Goal: Task Accomplishment & Management: Complete application form

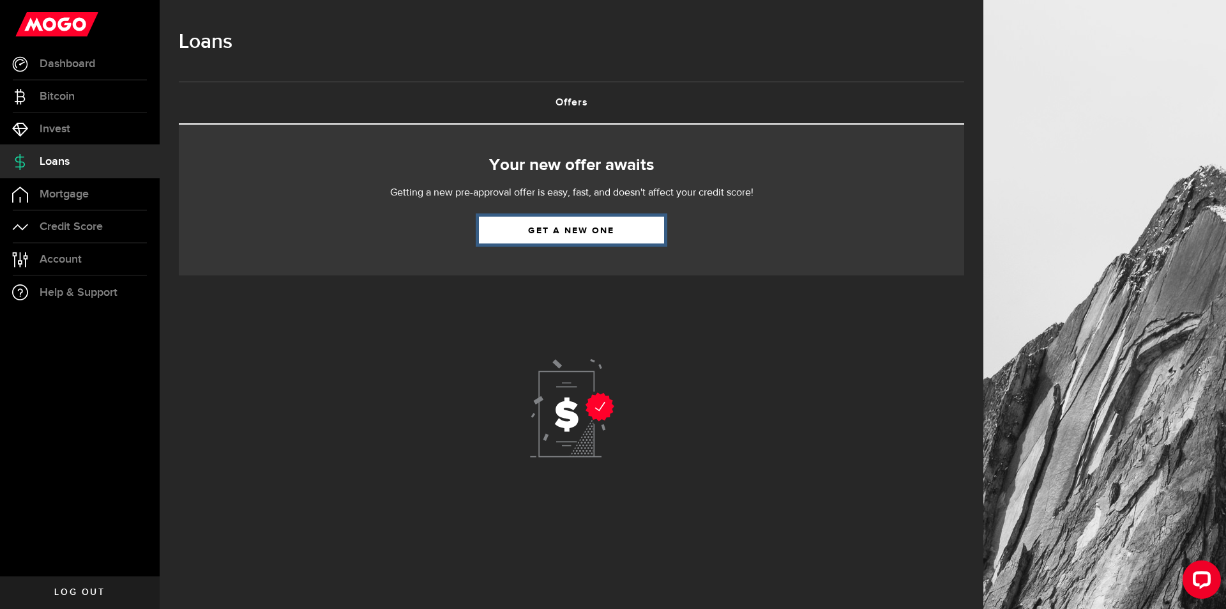
click at [621, 241] on link "Get a new one" at bounding box center [571, 230] width 185 height 27
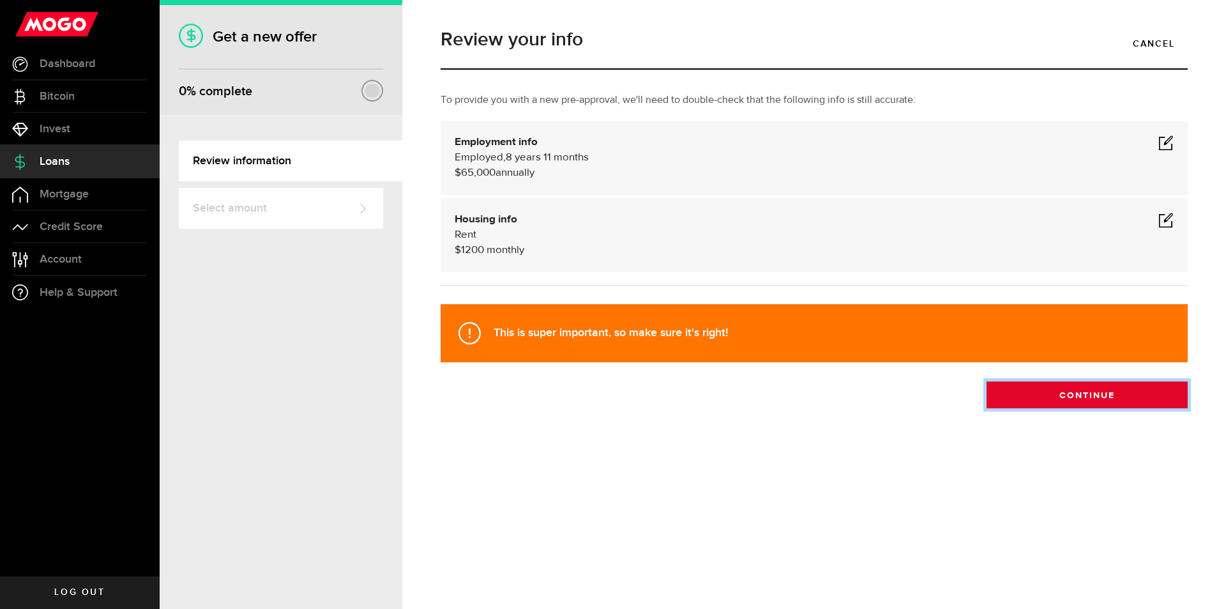
click at [1088, 390] on button "Continue" at bounding box center [1087, 394] width 201 height 27
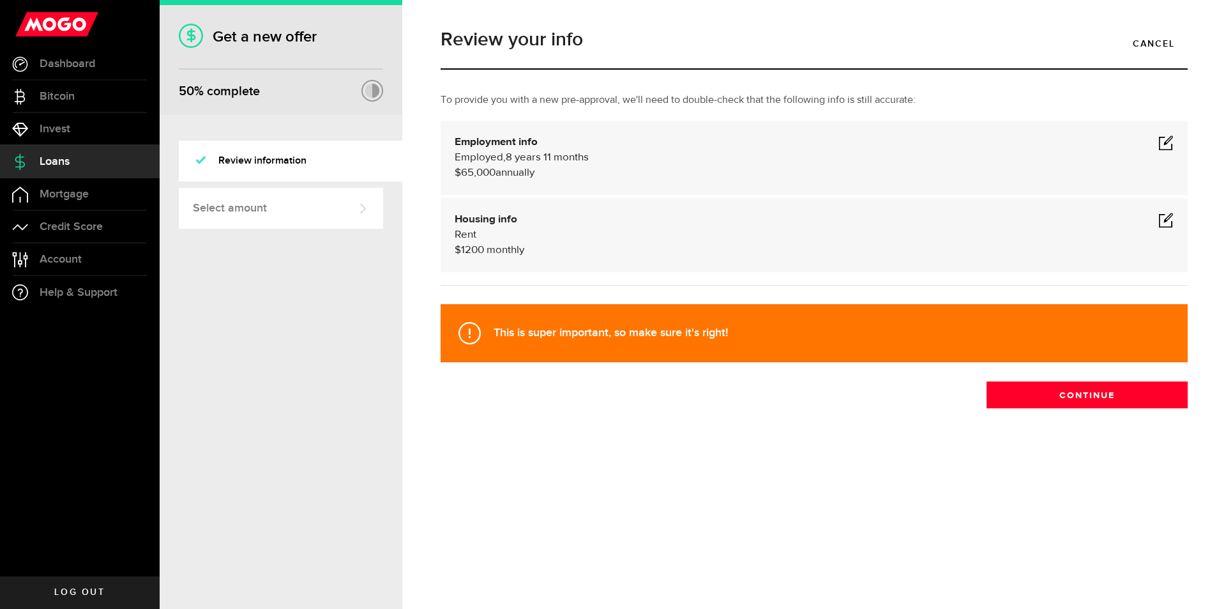
click at [1170, 139] on span at bounding box center [1166, 142] width 15 height 15
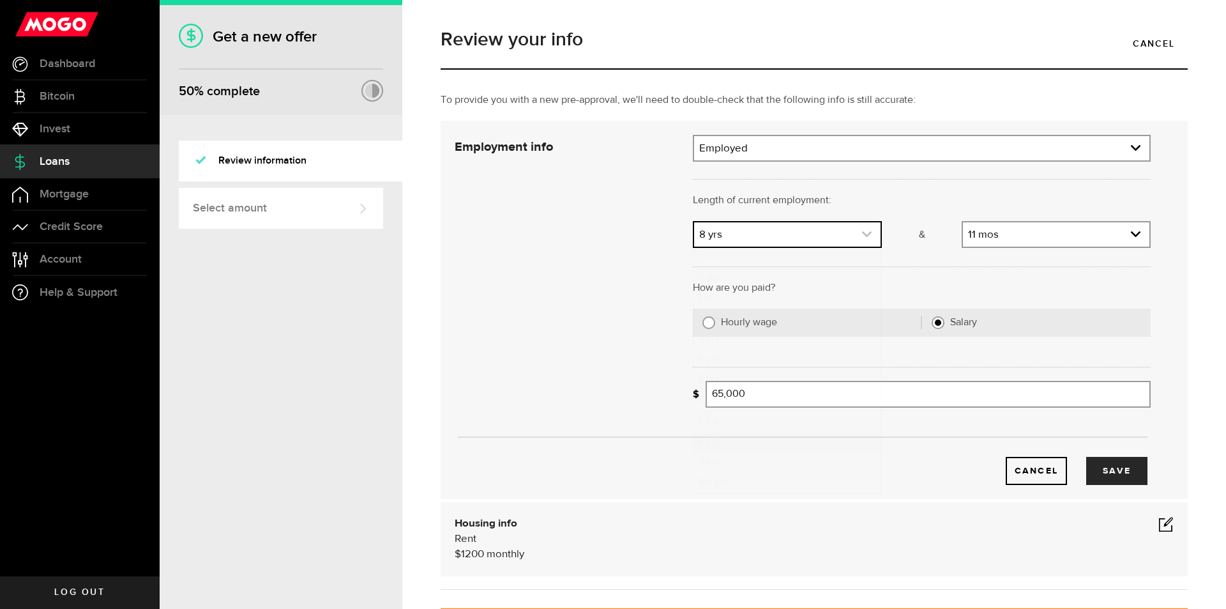
click at [862, 229] on span "expand select" at bounding box center [867, 234] width 11 height 11
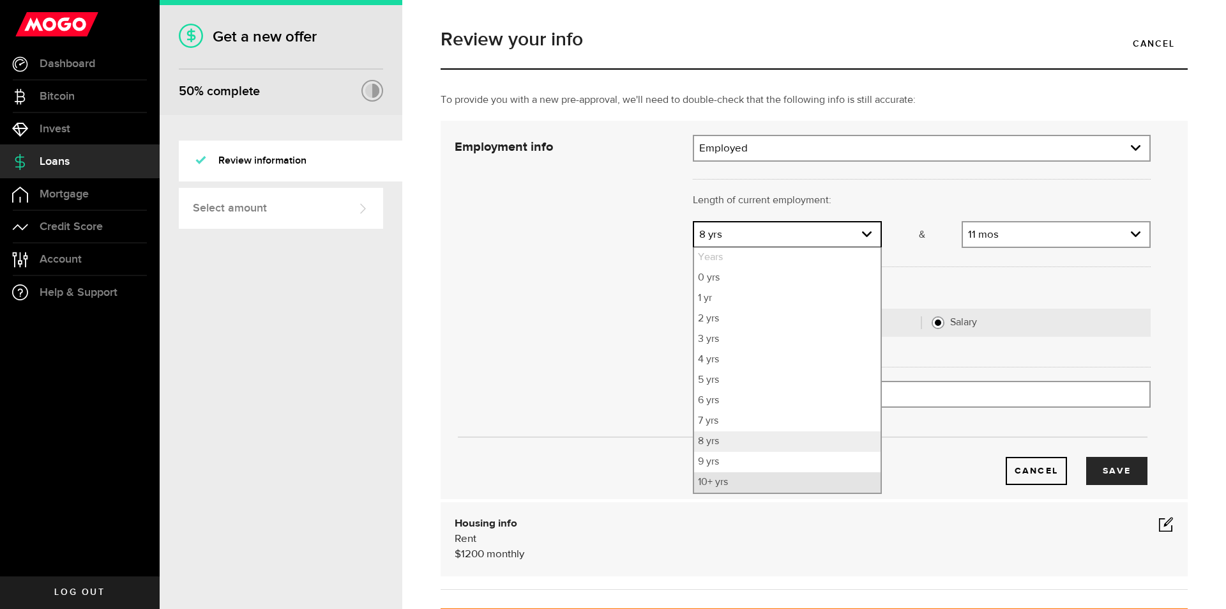
click at [726, 486] on li "10+ yrs" at bounding box center [787, 482] width 187 height 20
select select "10"
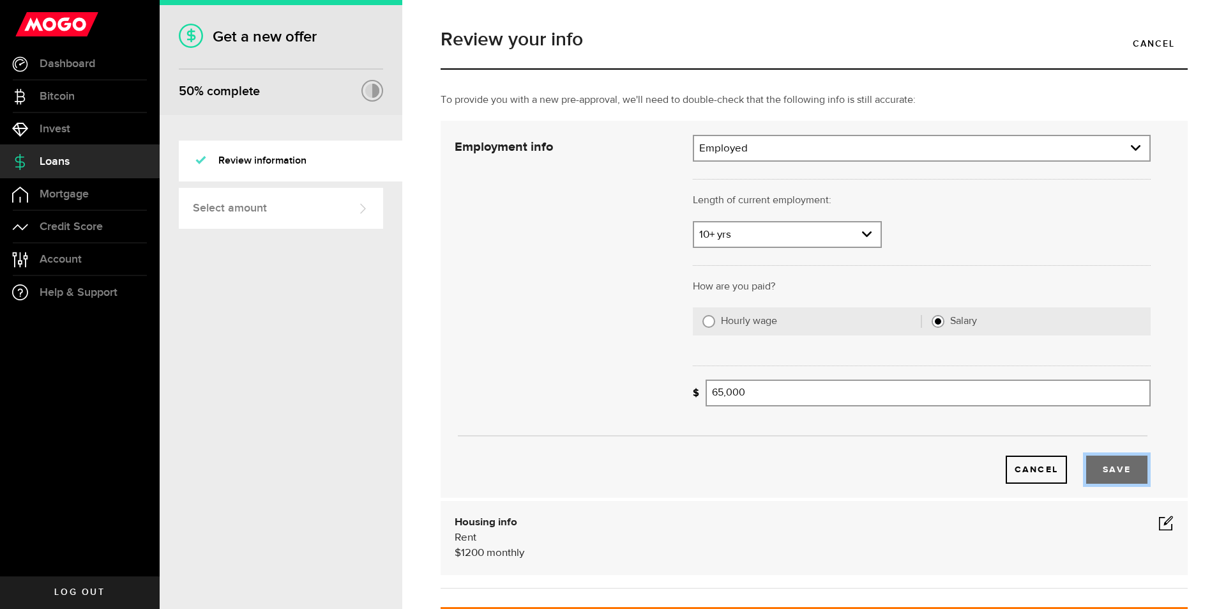
click at [1105, 466] on button "Save" at bounding box center [1117, 469] width 61 height 28
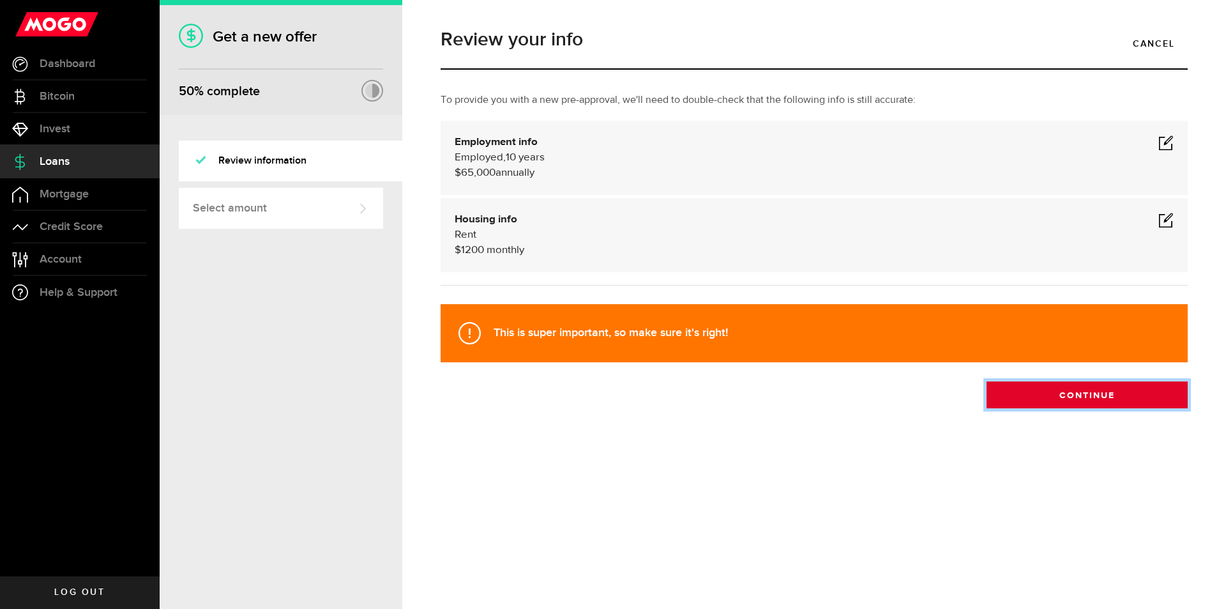
click at [1101, 381] on button "Continue" at bounding box center [1087, 394] width 201 height 27
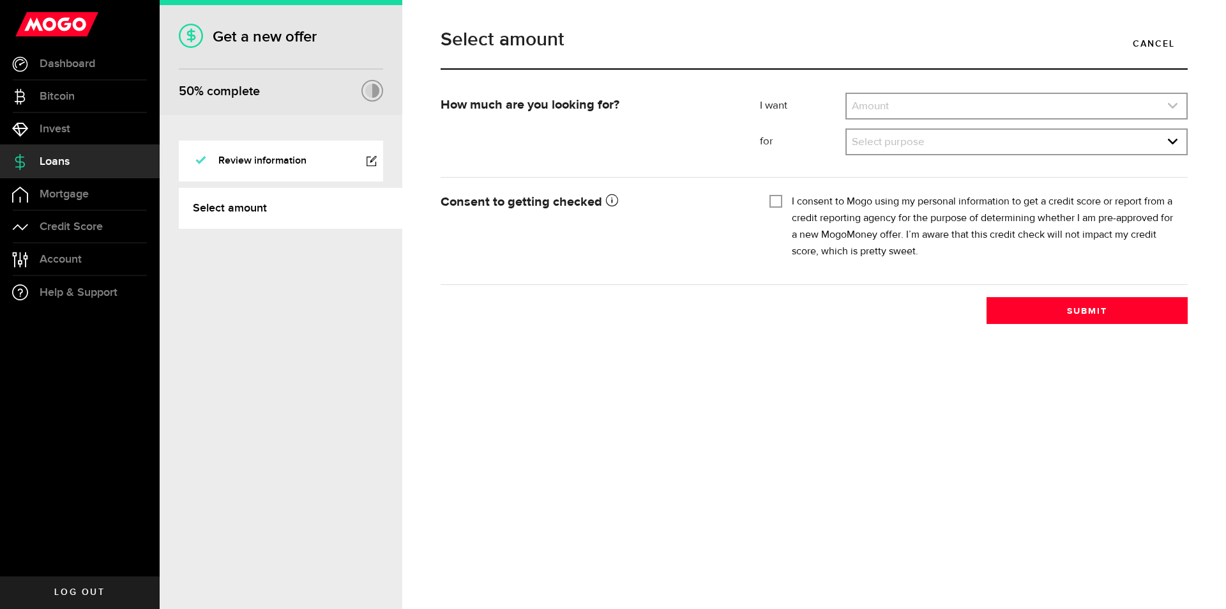
click at [954, 98] on link "expand select" at bounding box center [1017, 106] width 340 height 24
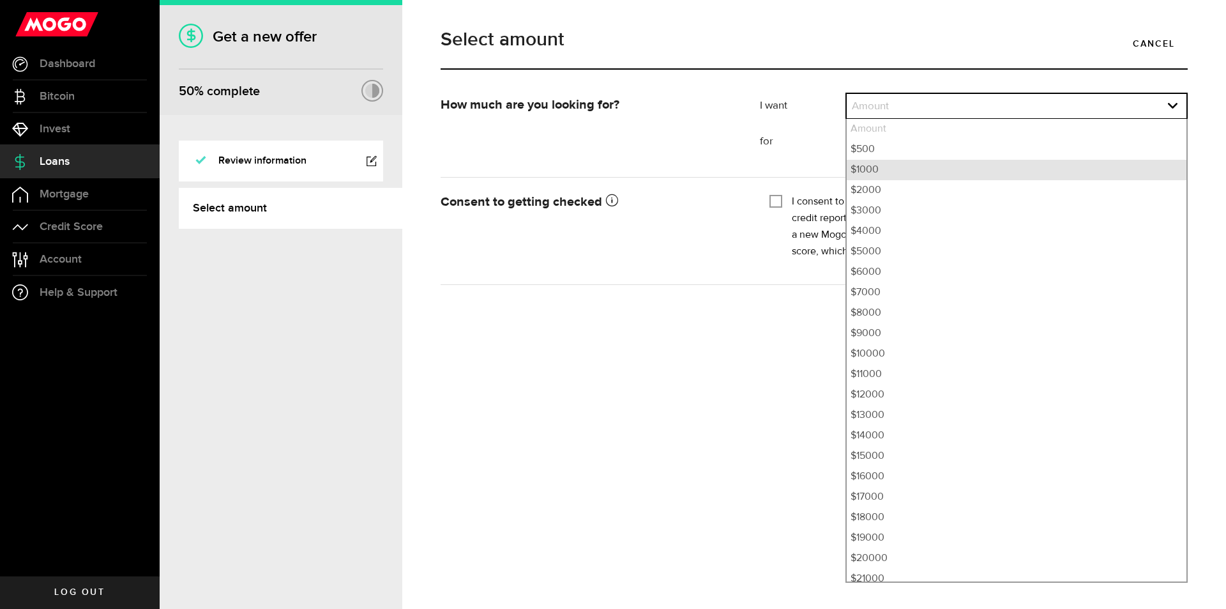
click at [896, 165] on li "$1000" at bounding box center [1017, 170] width 340 height 20
select select "1000"
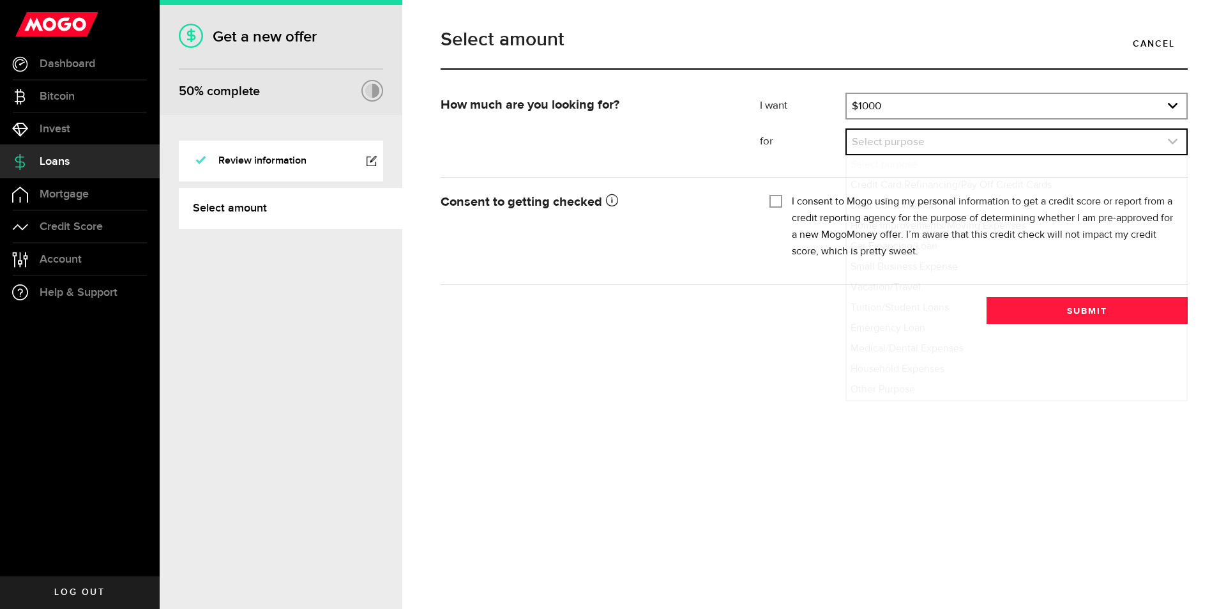
click at [904, 140] on link "expand select" at bounding box center [1017, 142] width 340 height 24
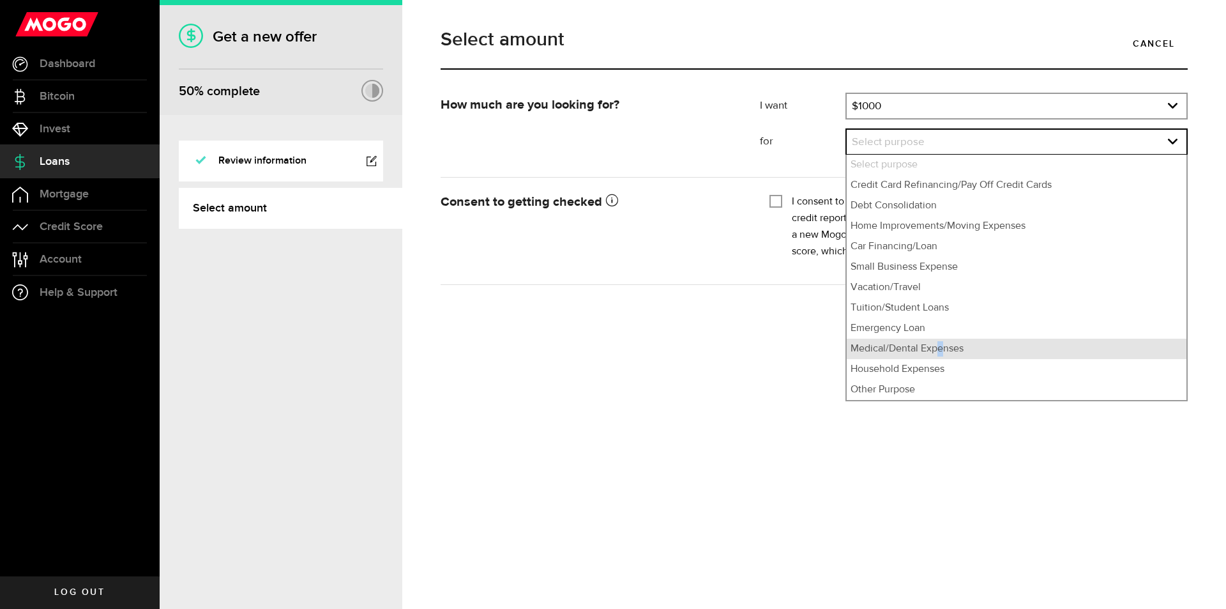
click at [940, 348] on li "Medical/Dental Expenses" at bounding box center [1017, 349] width 340 height 20
select select "Medical/Dental Expenses"
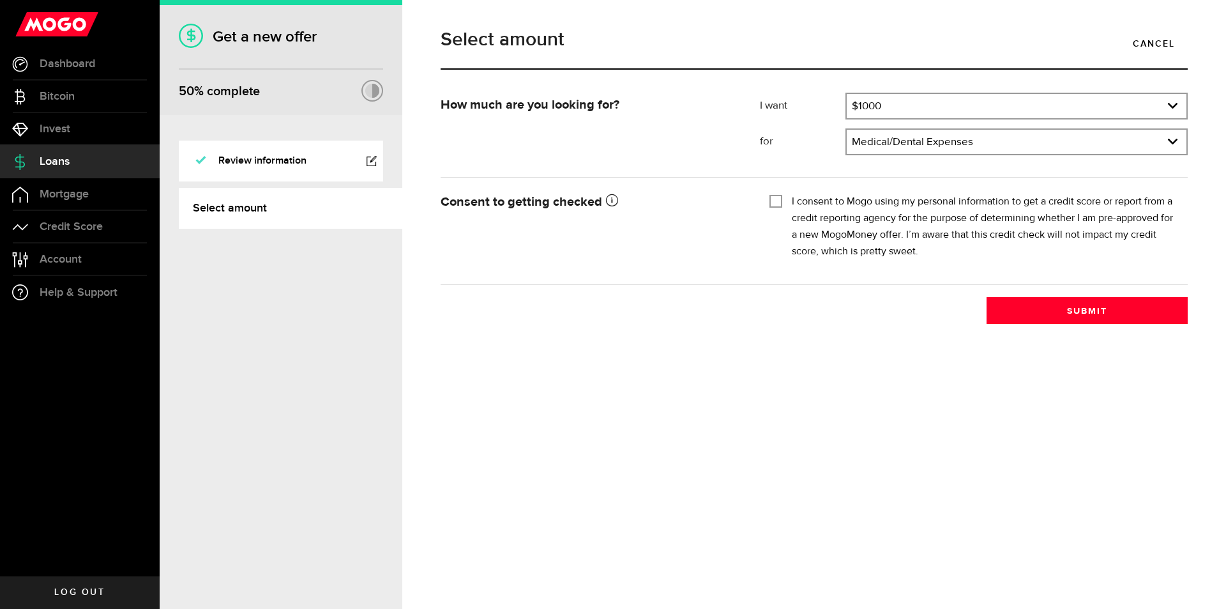
click at [779, 204] on input "I consent to Mogo using my personal information to get a credit score or report…" at bounding box center [776, 200] width 13 height 13
checkbox input "true"
click at [1117, 314] on button "Submit" at bounding box center [1087, 310] width 201 height 27
